Goal: Task Accomplishment & Management: Complete application form

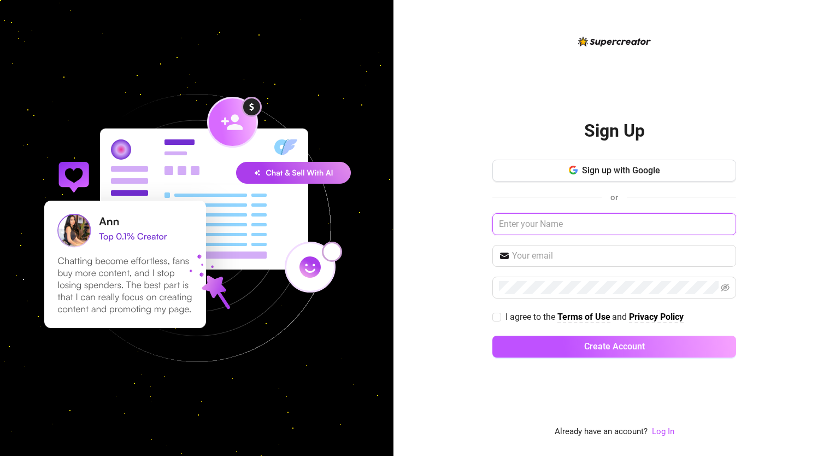
click at [607, 226] on input "text" at bounding box center [614, 224] width 244 height 22
type input "[PERSON_NAME]"
click at [655, 245] on span at bounding box center [614, 256] width 244 height 22
click at [656, 249] on input "text" at bounding box center [620, 255] width 217 height 13
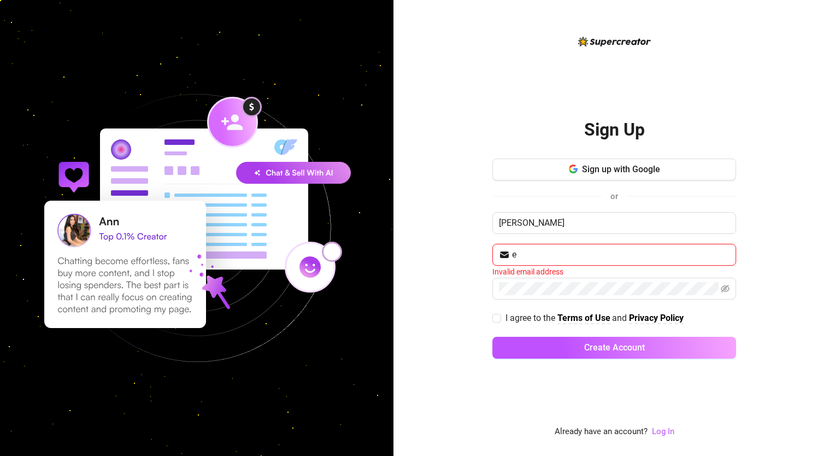
type input "[EMAIL_ADDRESS][DOMAIN_NAME]"
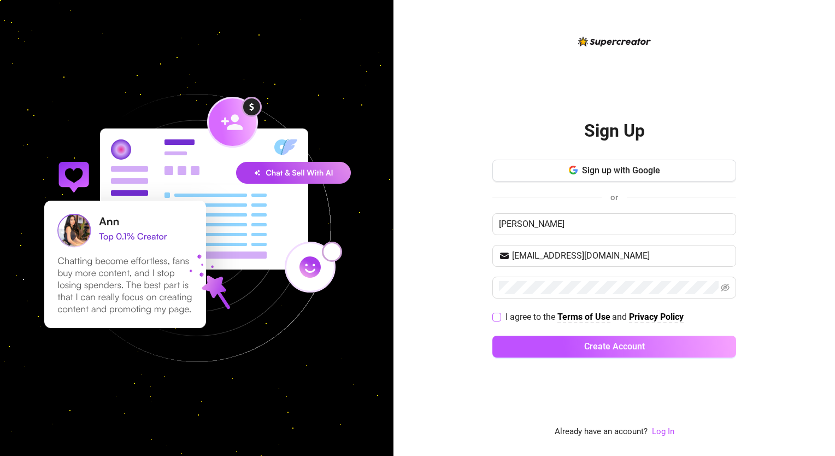
click at [502, 317] on span "I agree to the Terms of Use and Privacy Policy" at bounding box center [594, 317] width 187 height 14
click at [500, 317] on input "I agree to the Terms of Use and Privacy Policy" at bounding box center [496, 317] width 8 height 8
checkbox input "true"
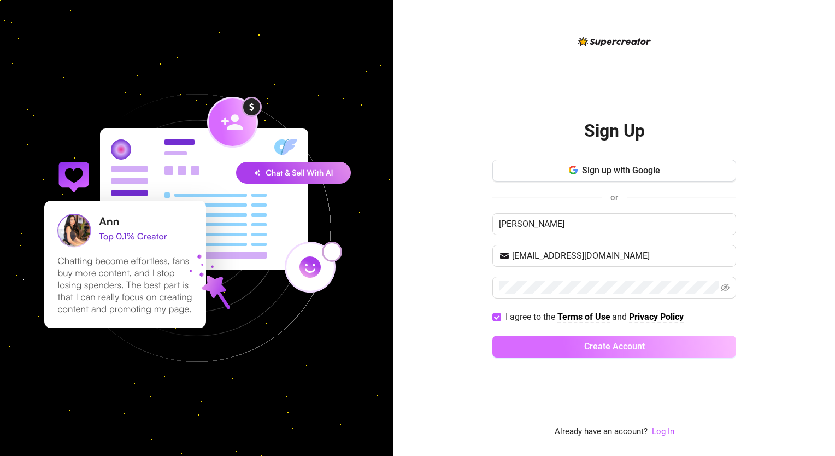
click at [515, 337] on button "Create Account" at bounding box center [614, 347] width 244 height 22
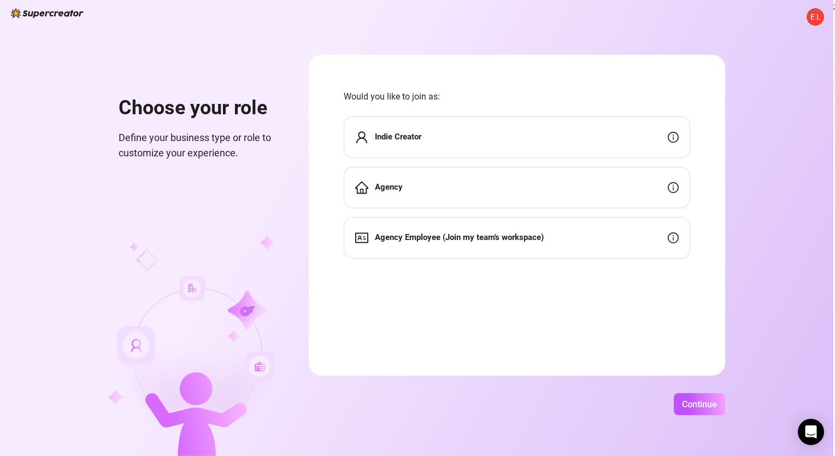
click at [478, 190] on div "Agency" at bounding box center [517, 188] width 346 height 42
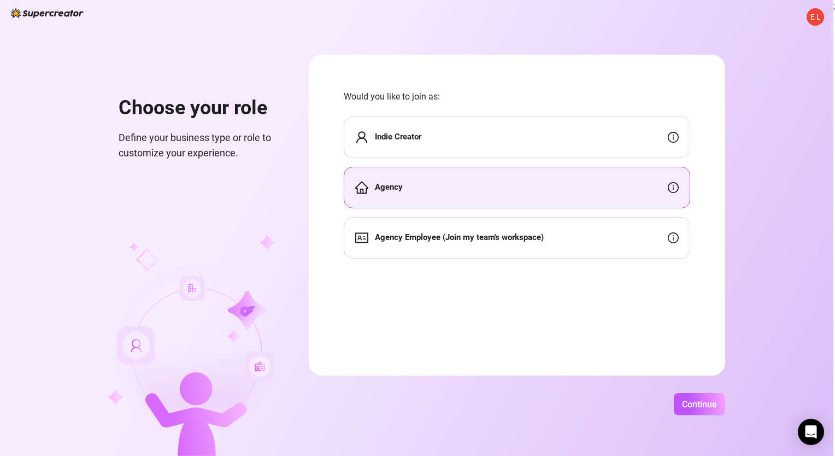
click at [554, 246] on div "Agency Employee (Join my team's workspace)" at bounding box center [517, 238] width 346 height 42
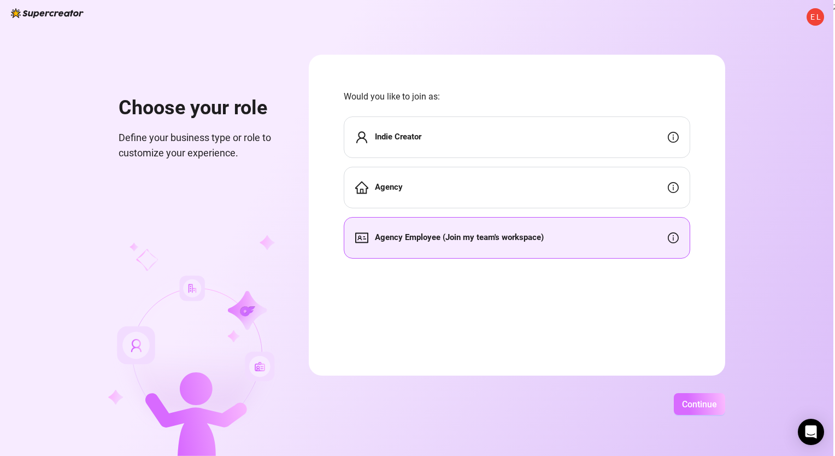
click at [689, 403] on span "Continue" at bounding box center [699, 404] width 35 height 10
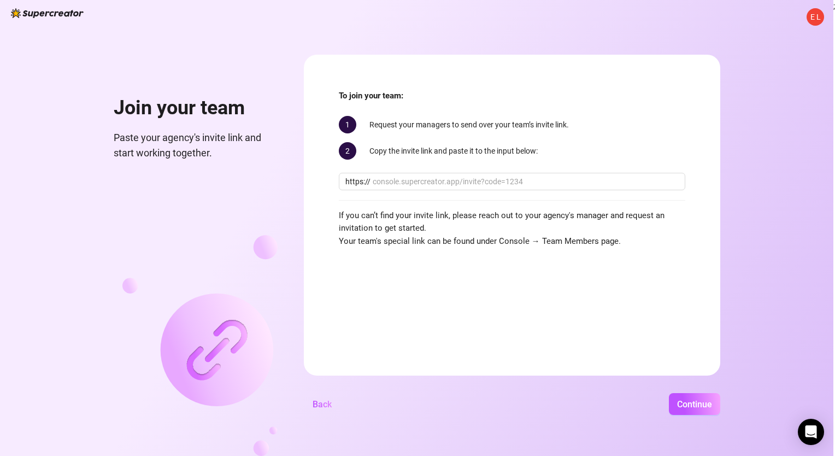
click at [327, 407] on span "Back" at bounding box center [322, 404] width 19 height 10
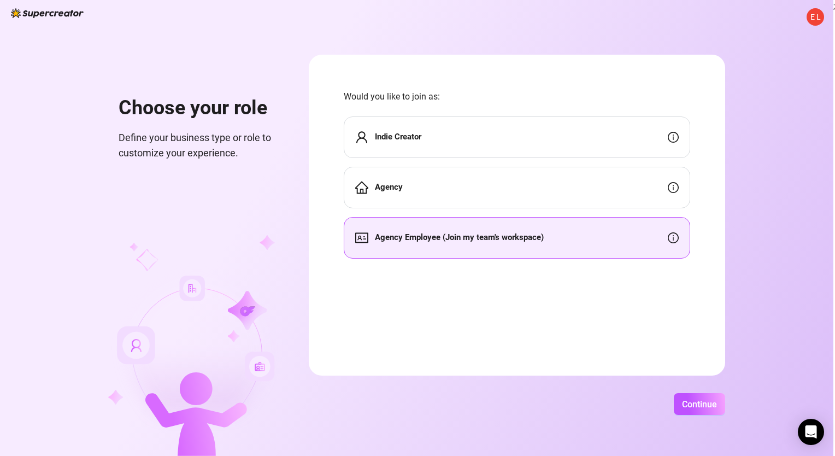
click at [386, 143] on span "Indie Creator" at bounding box center [398, 137] width 46 height 13
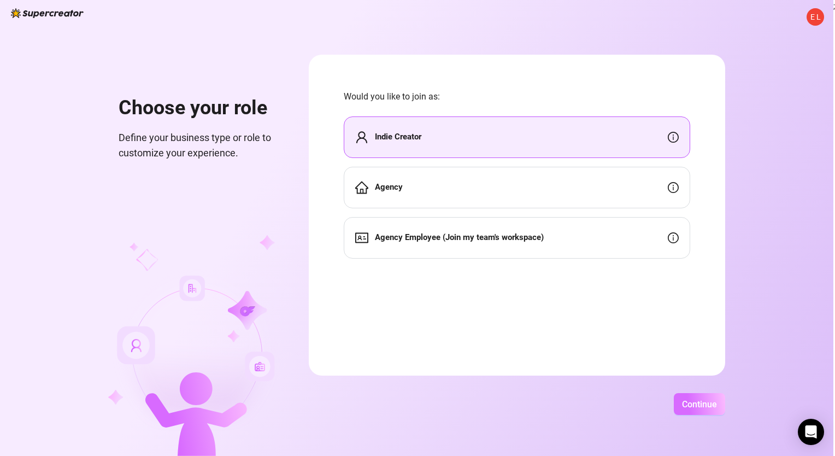
click at [687, 403] on span "Continue" at bounding box center [699, 404] width 35 height 10
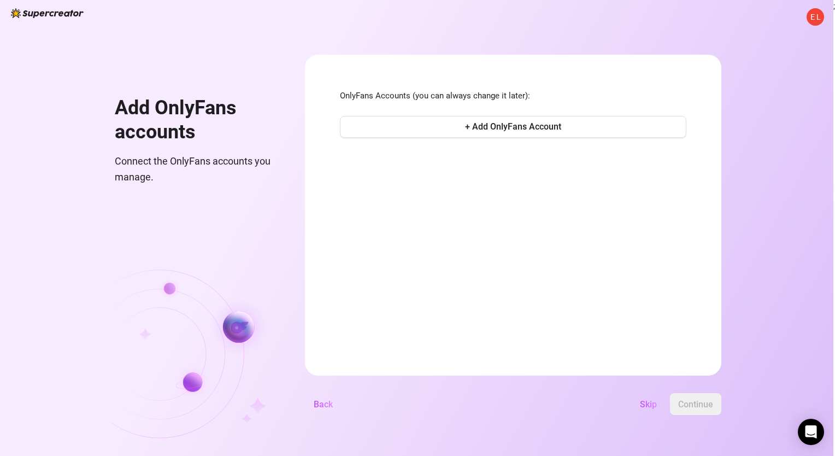
click at [328, 399] on span "Back" at bounding box center [323, 404] width 19 height 10
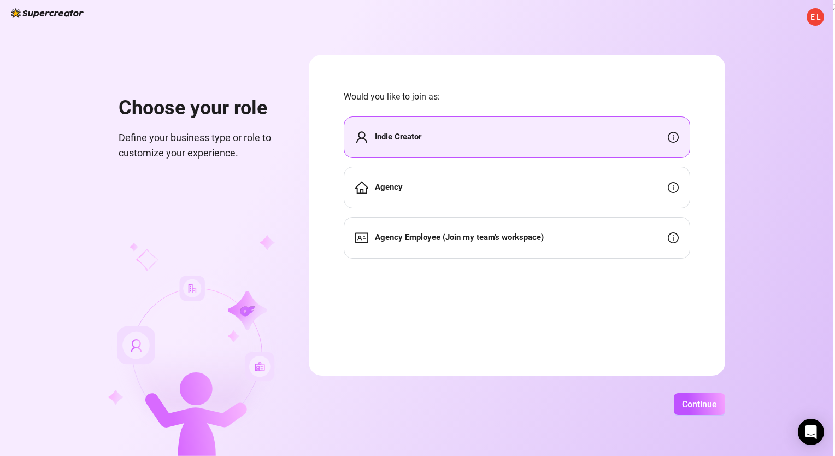
click at [429, 189] on div "Agency" at bounding box center [517, 188] width 346 height 42
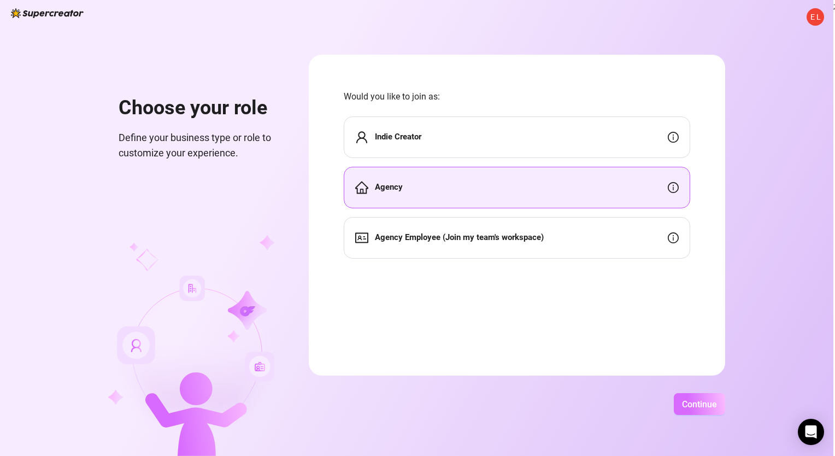
click at [693, 398] on button "Continue" at bounding box center [699, 404] width 51 height 22
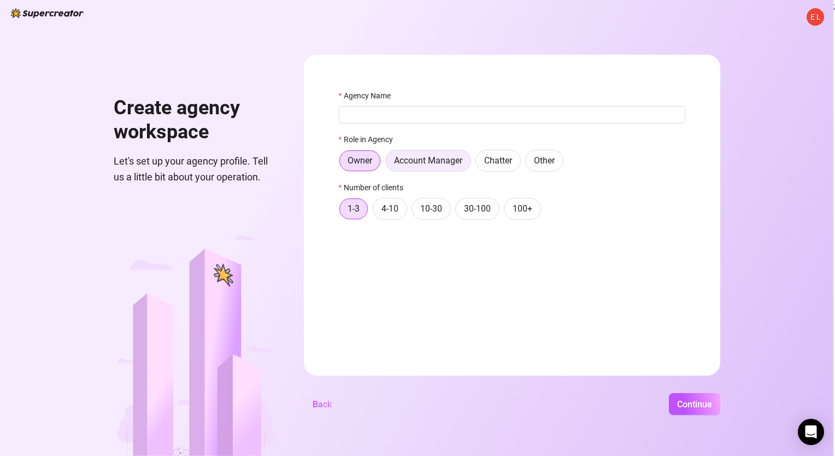
click at [454, 163] on span "Account Manager" at bounding box center [428, 160] width 68 height 10
click at [389, 163] on input "Account Manager" at bounding box center [389, 163] width 0 height 0
click at [462, 125] on div "Agency Name Role in Agency Owner Account Manager Chatter Other Number of client…" at bounding box center [512, 160] width 346 height 140
click at [464, 119] on input "Agency Name" at bounding box center [512, 114] width 346 height 17
click at [398, 207] on label "4-10" at bounding box center [390, 209] width 34 height 22
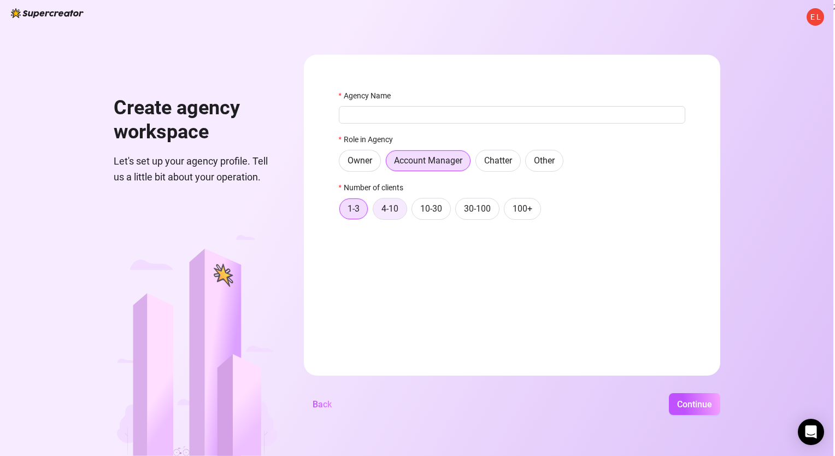
click at [376, 211] on input "4-10" at bounding box center [376, 211] width 0 height 0
click at [431, 120] on input "Agency Name" at bounding box center [512, 114] width 346 height 17
